Goal: Task Accomplishment & Management: Manage account settings

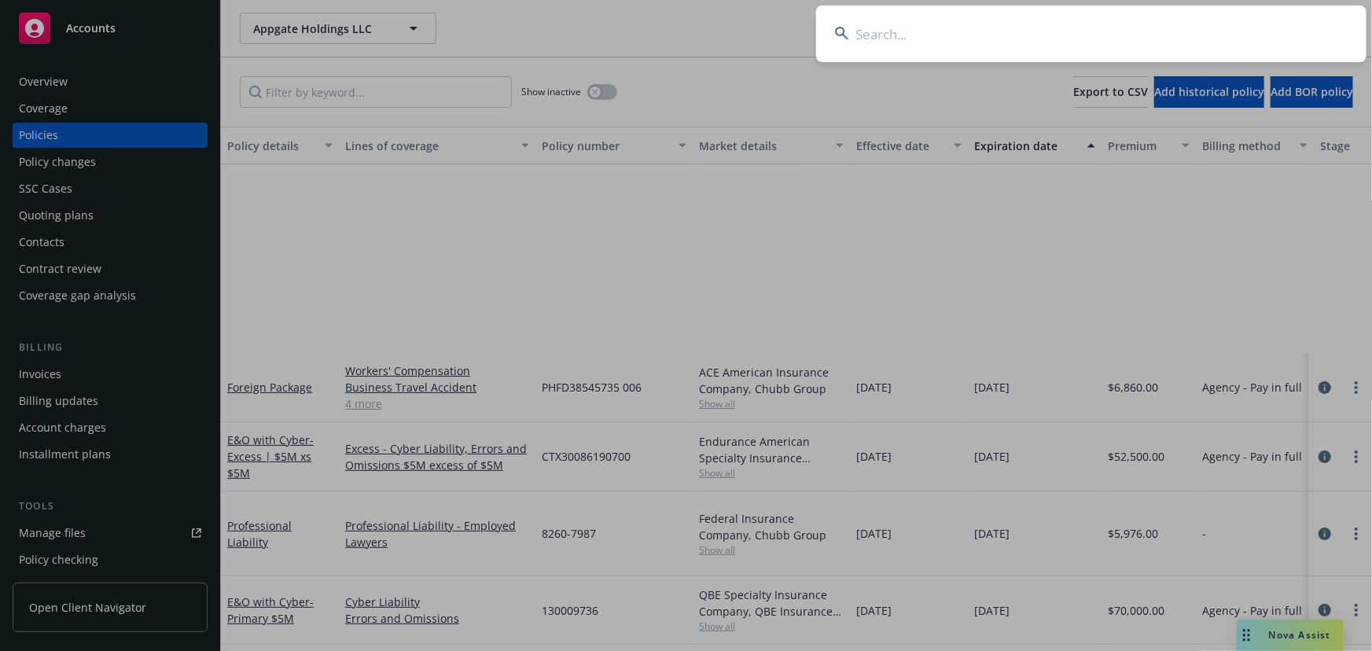
scroll to position [257, 0]
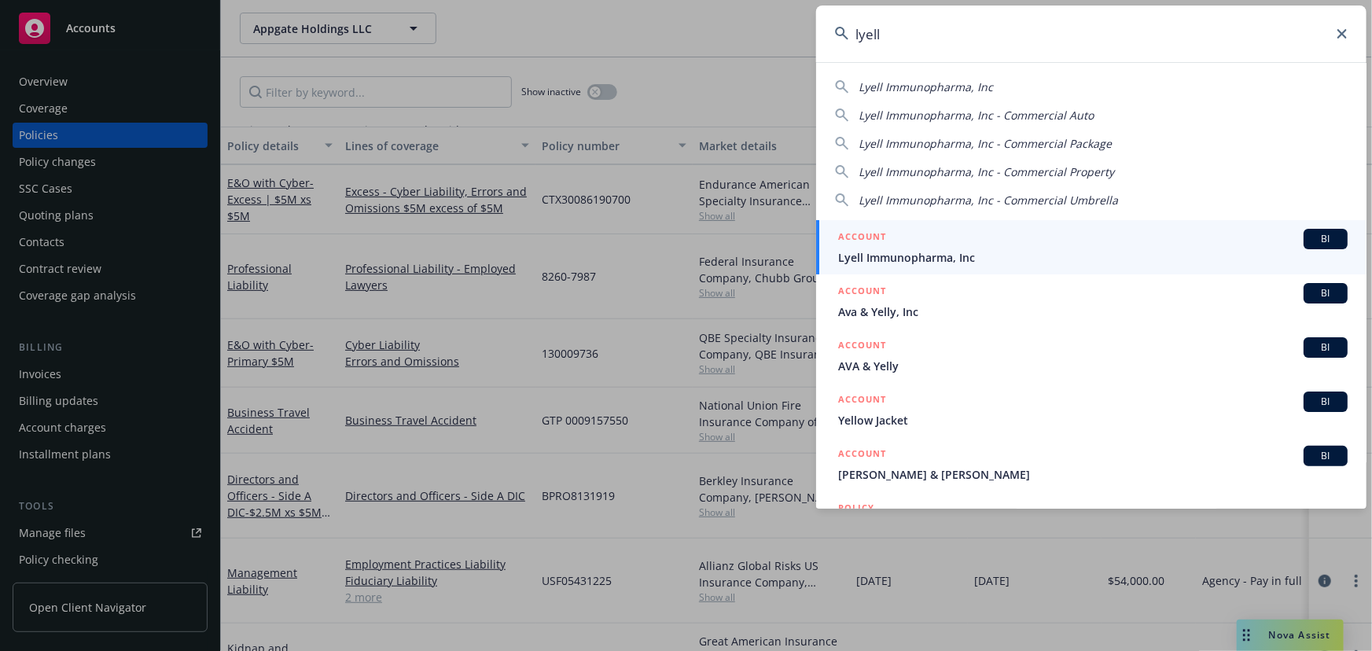
type input "lyell"
click at [1154, 241] on div "ACCOUNT BI" at bounding box center [1093, 239] width 510 height 20
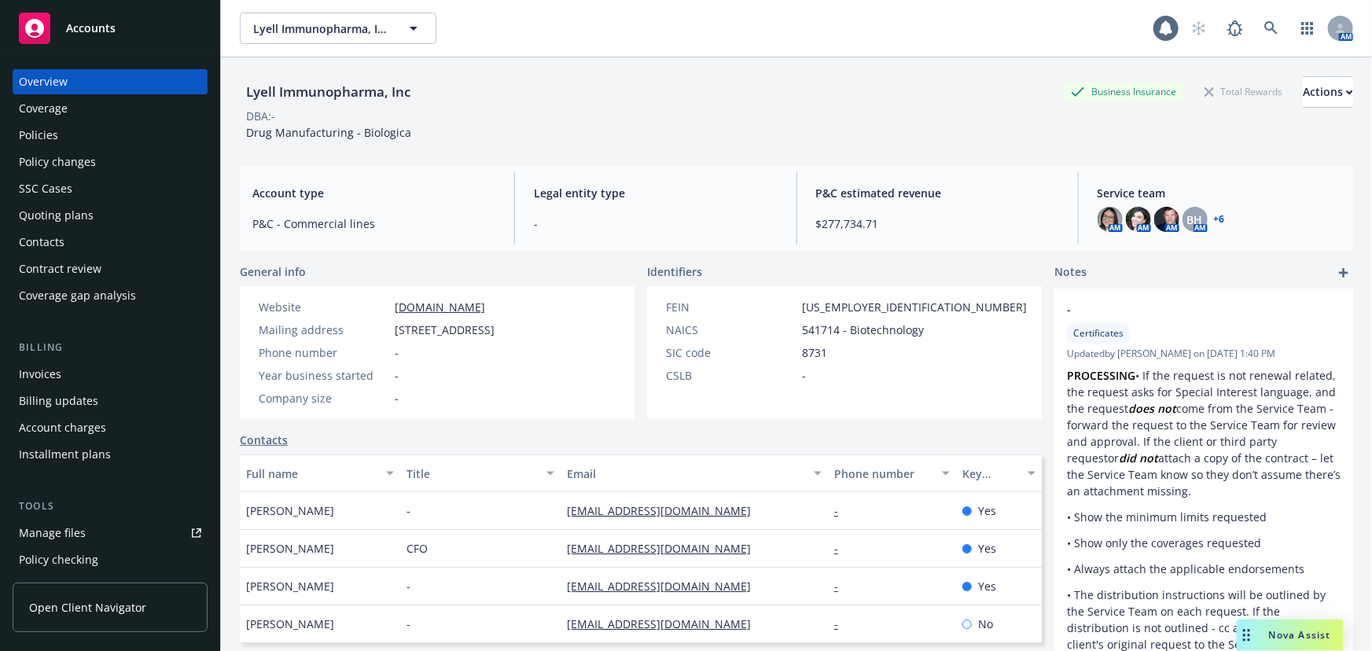
click at [134, 134] on div "Policies" at bounding box center [110, 135] width 182 height 25
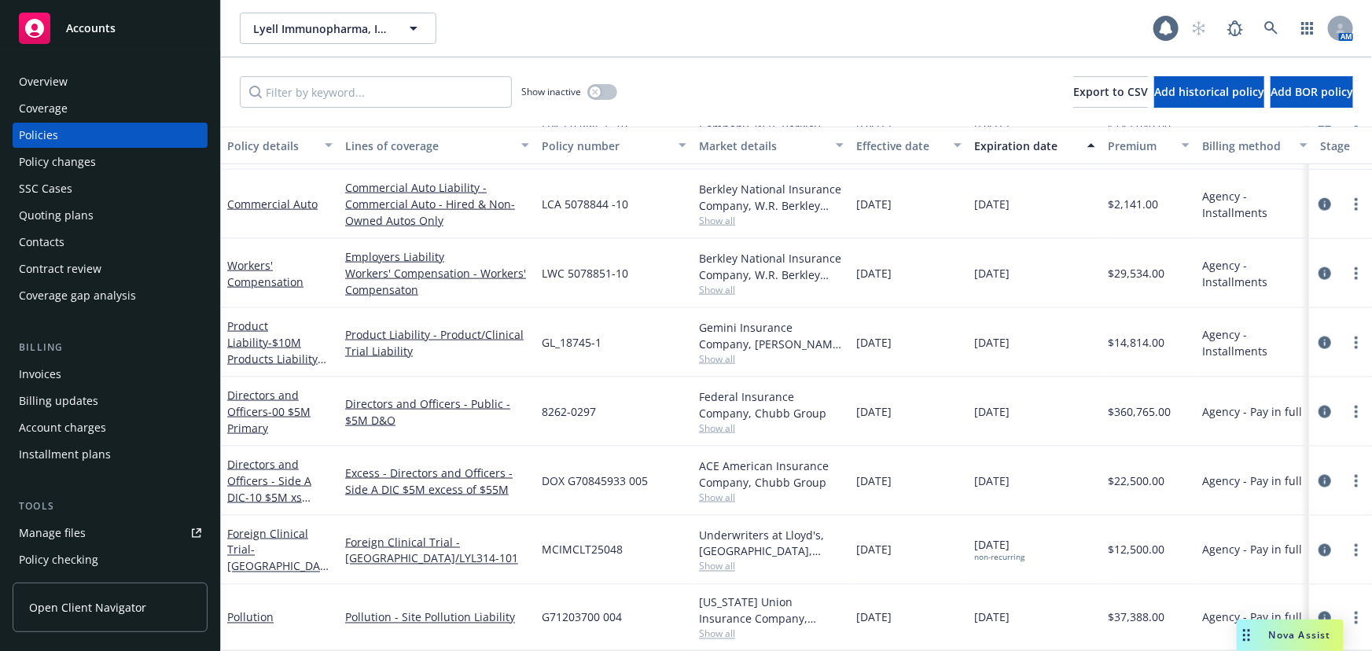
scroll to position [1096, 0]
click at [392, 97] on input "Filter by keyword..." at bounding box center [376, 91] width 272 height 31
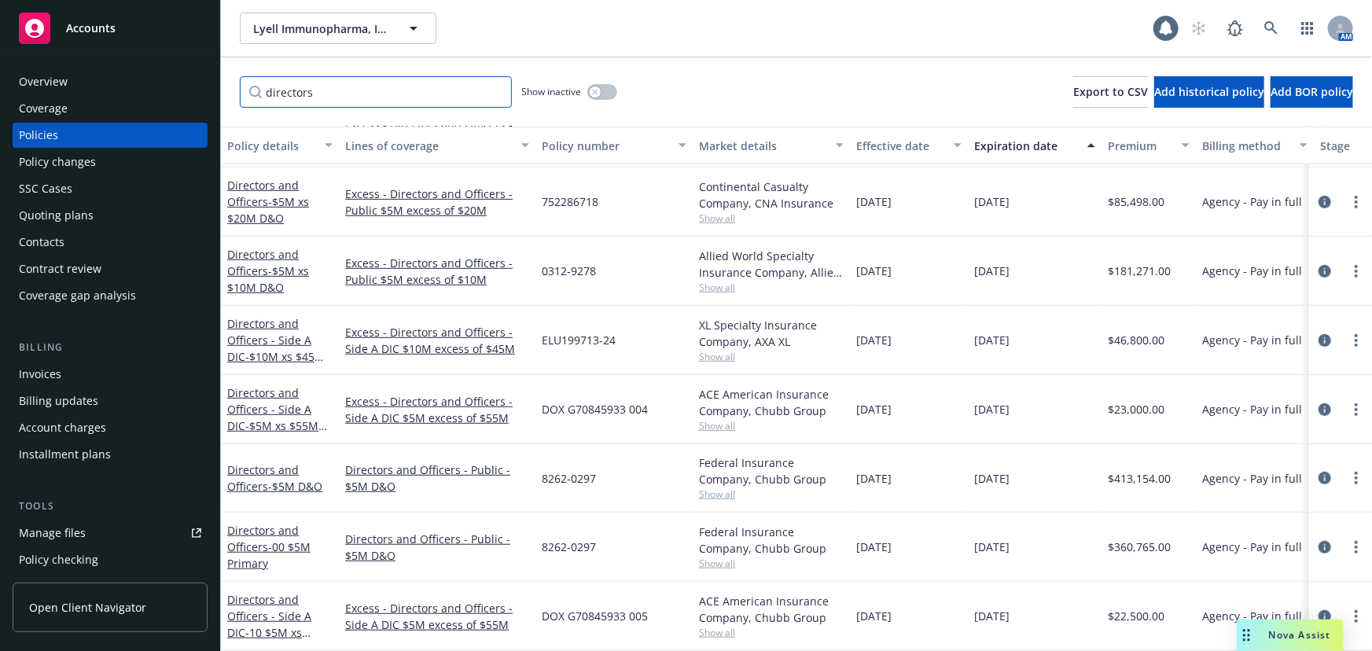
scroll to position [390, 0]
type input "directors"
drag, startPoint x: 62, startPoint y: 211, endPoint x: 71, endPoint y: 212, distance: 8.7
click at [62, 211] on div "Quoting plans" at bounding box center [56, 215] width 75 height 25
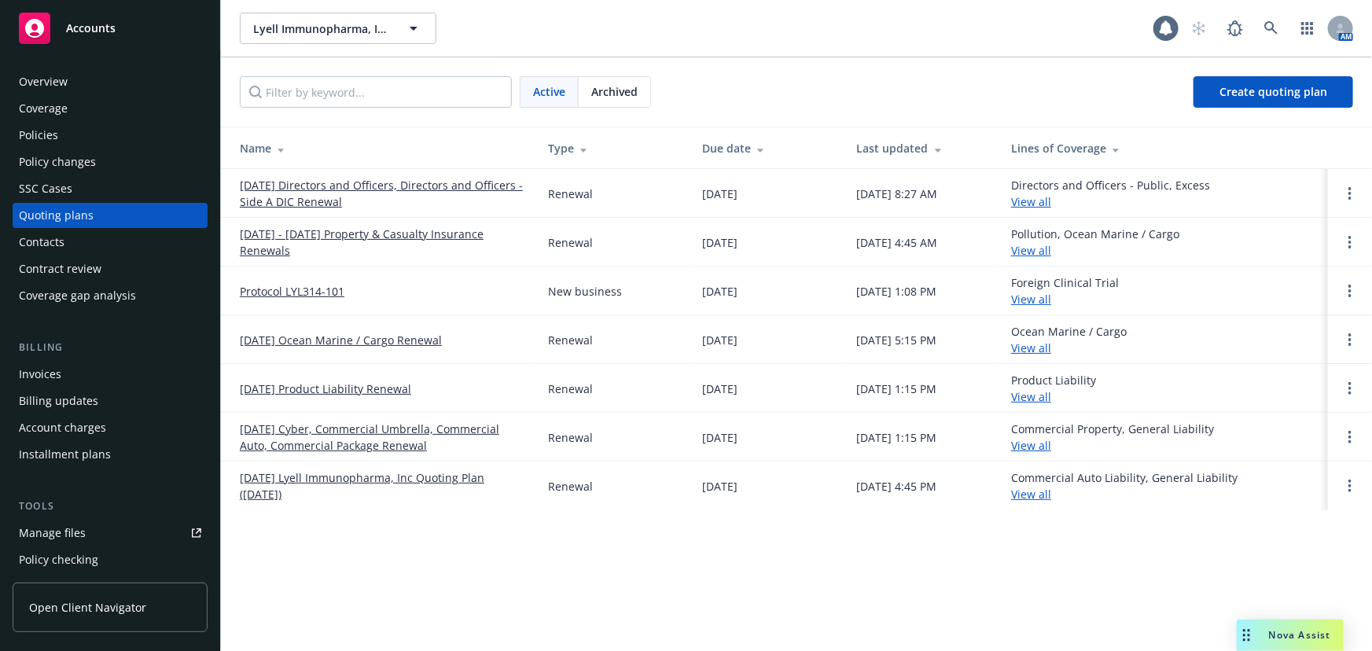
click at [492, 180] on link "[DATE] Directors and Officers, Directors and Officers - Side A DIC Renewal" at bounding box center [381, 193] width 283 height 33
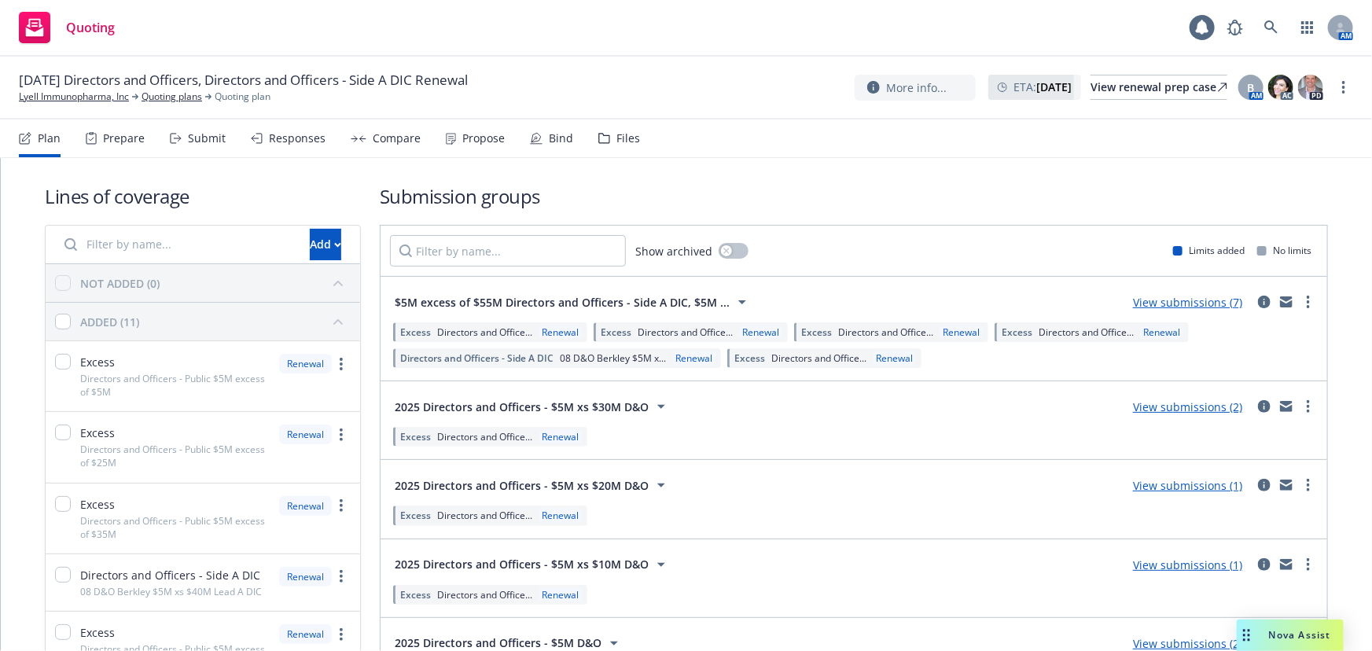
click at [590, 147] on div "Plan Prepare Submit Responses Compare Propose Bind Files" at bounding box center [329, 139] width 621 height 38
click at [549, 139] on div "Bind" at bounding box center [561, 138] width 24 height 13
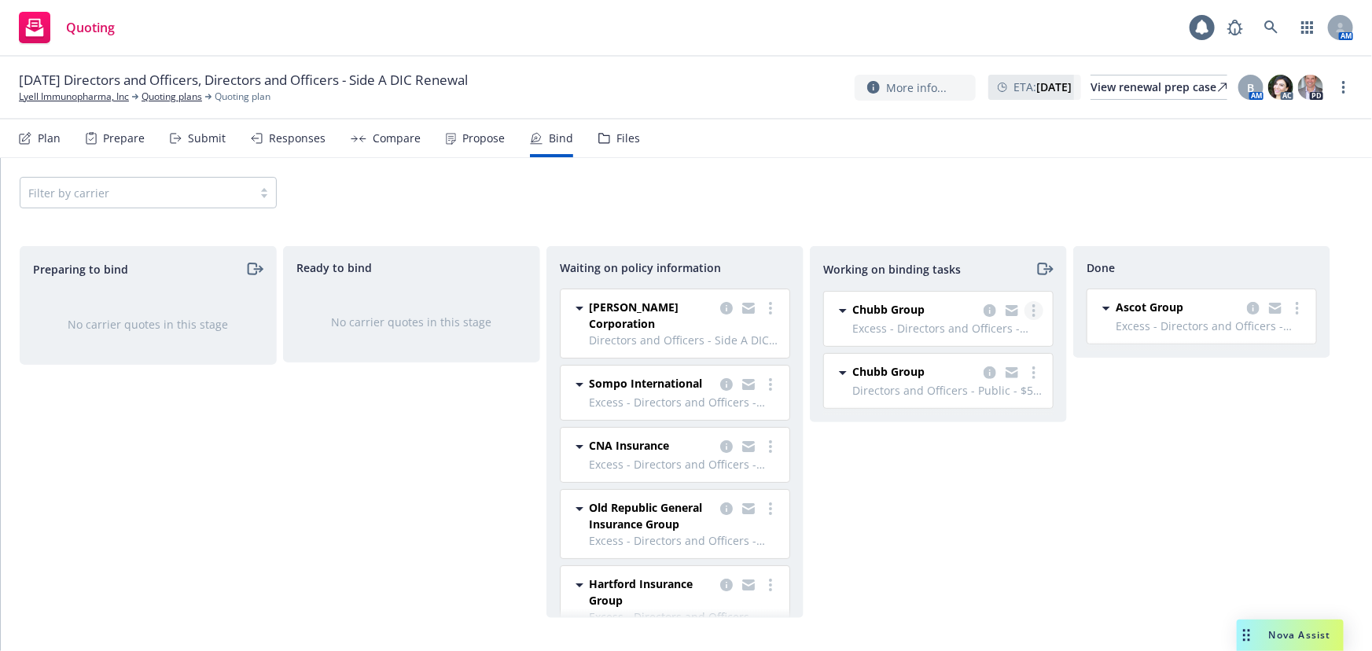
click at [1035, 307] on icon "more" at bounding box center [1033, 310] width 3 height 13
click at [984, 378] on span "Move to done" at bounding box center [954, 373] width 109 height 15
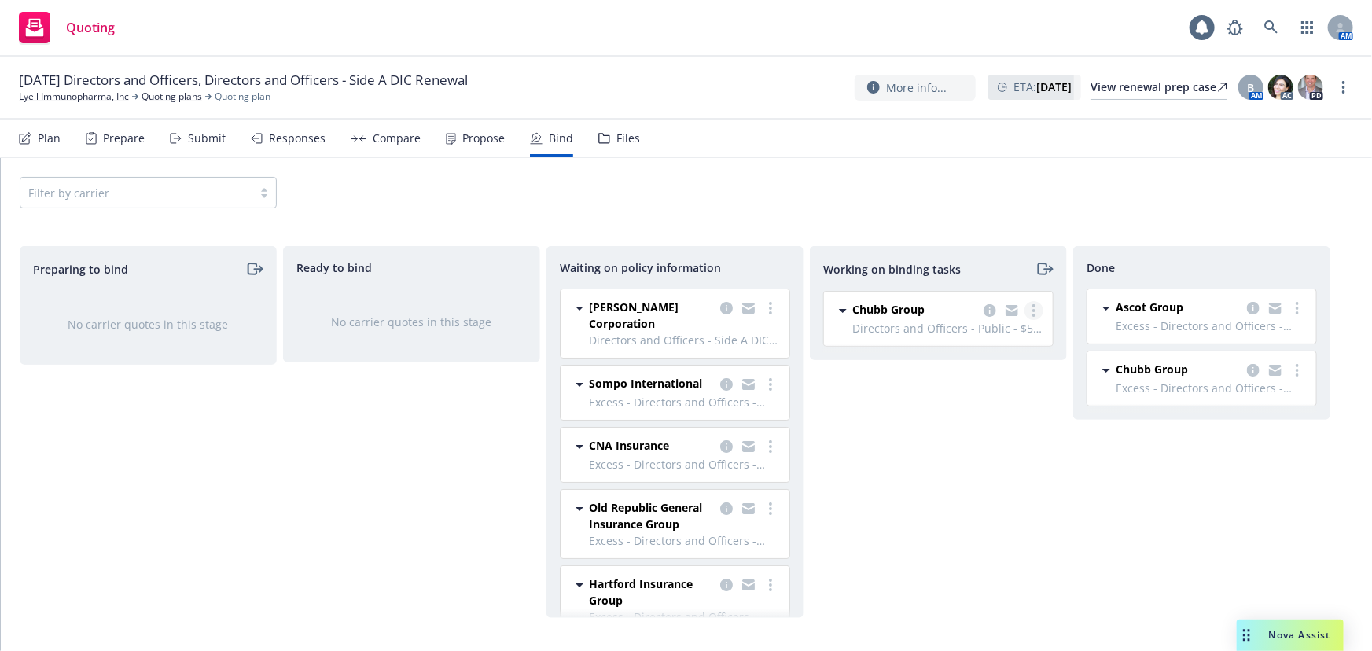
click at [1040, 315] on link "more" at bounding box center [1034, 310] width 19 height 19
click at [1009, 378] on span "Move to done" at bounding box center [954, 373] width 109 height 15
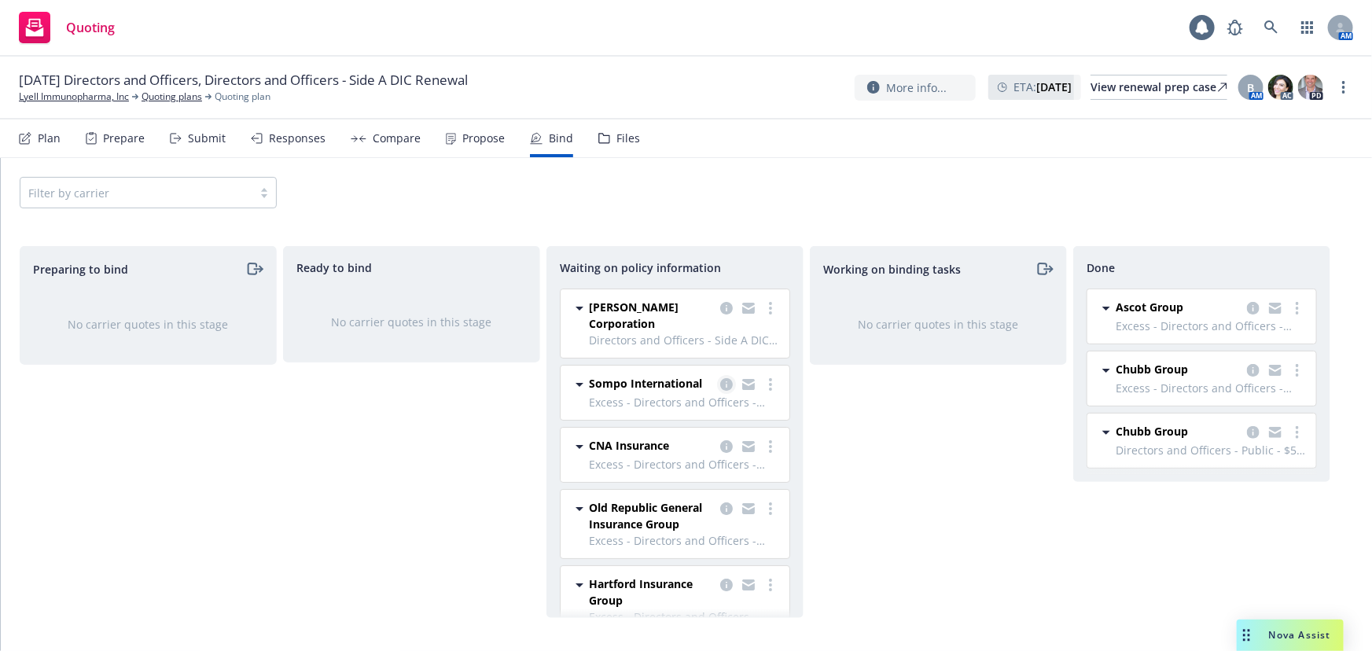
click at [720, 384] on icon "copy logging email" at bounding box center [726, 384] width 13 height 13
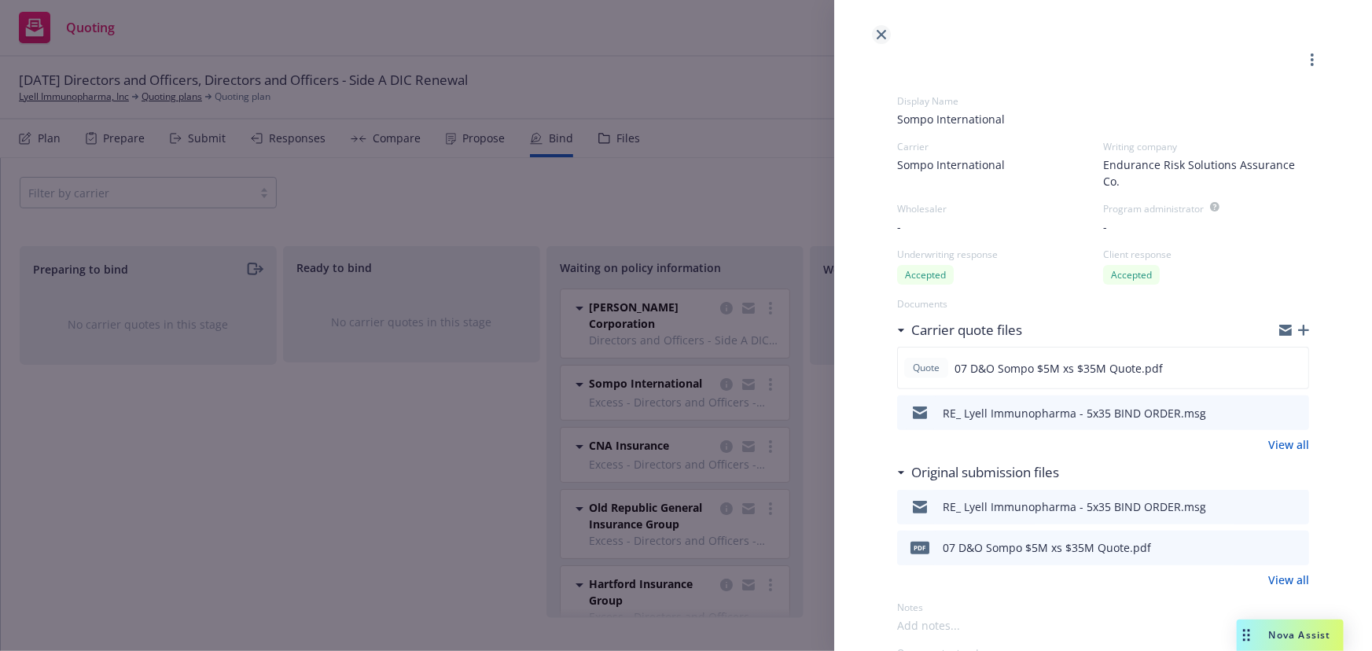
click at [881, 38] on icon "close" at bounding box center [881, 34] width 9 height 9
